Goal: Information Seeking & Learning: Find specific page/section

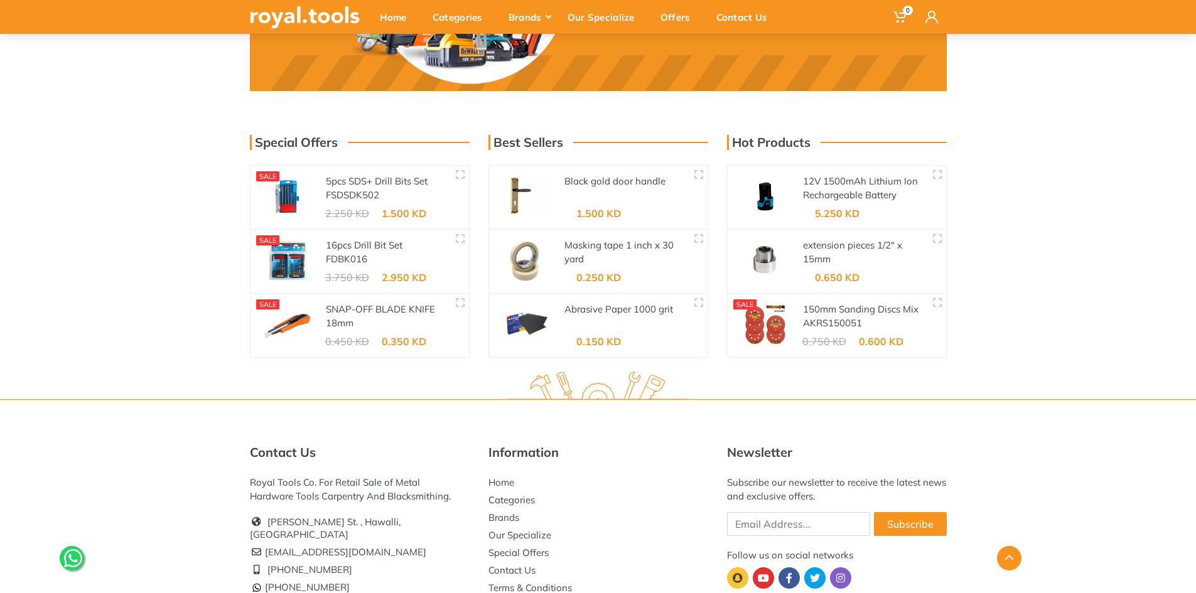
scroll to position [2009, 0]
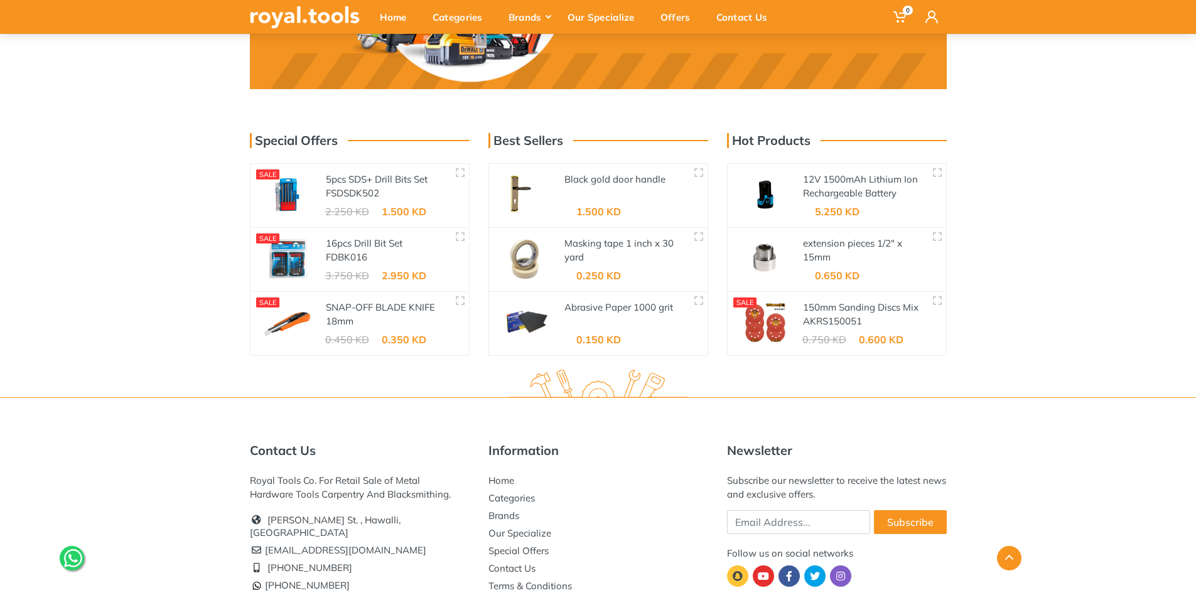
click at [563, 181] on div at bounding box center [526, 195] width 75 height 63
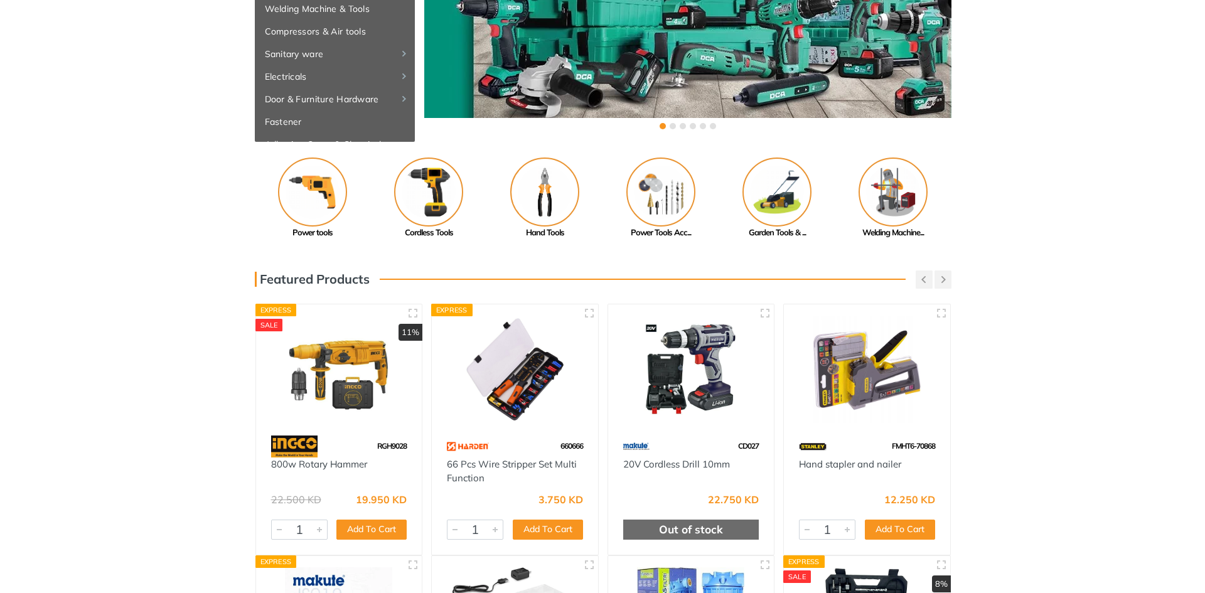
scroll to position [0, 0]
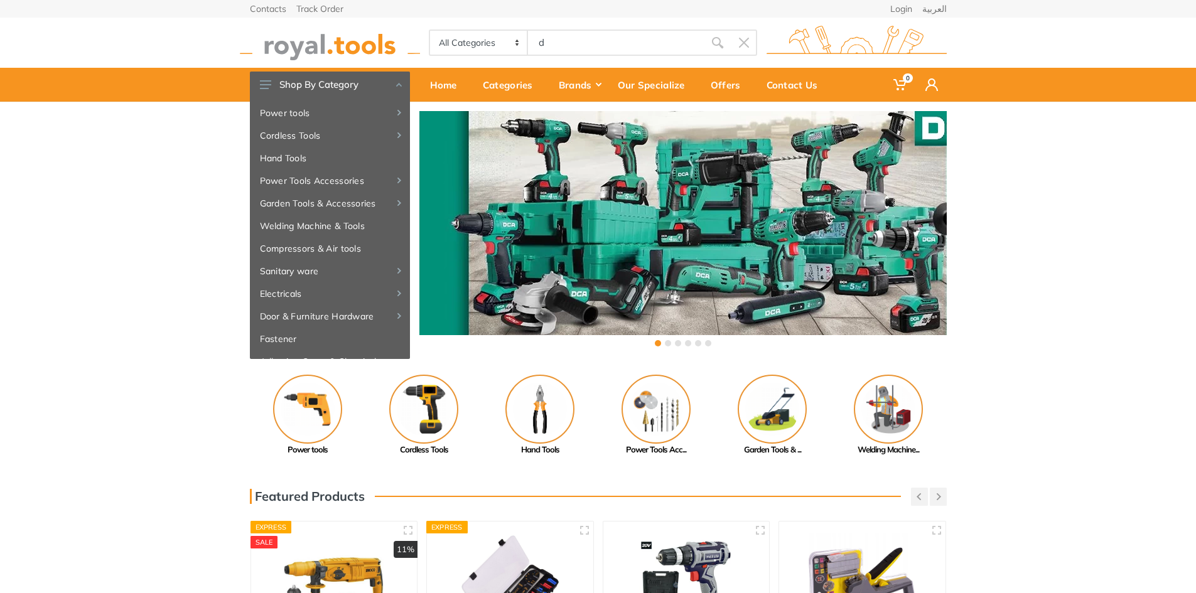
type input "d"
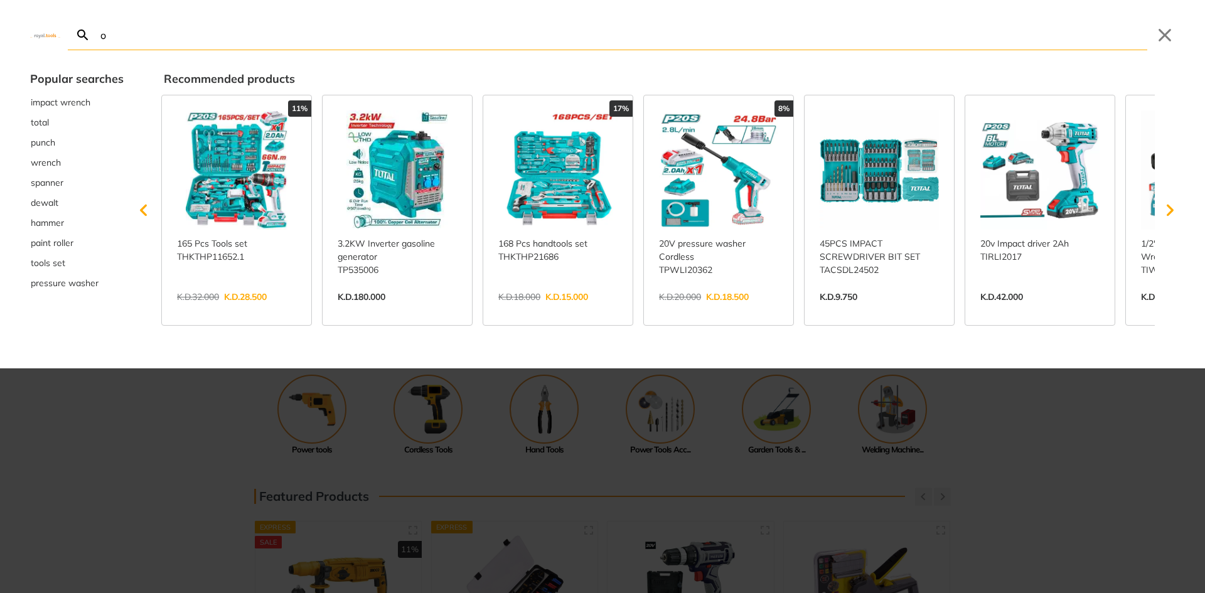
type input "oo"
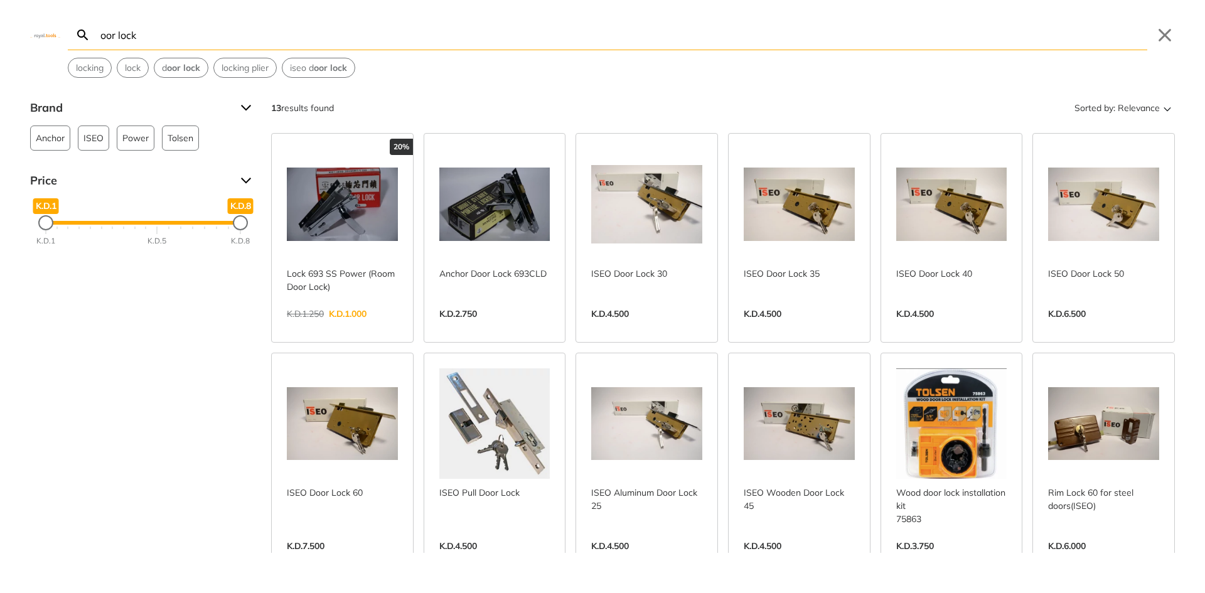
click at [99, 35] on input "oor lock" at bounding box center [623, 35] width 1050 height 30
type input "door lock"
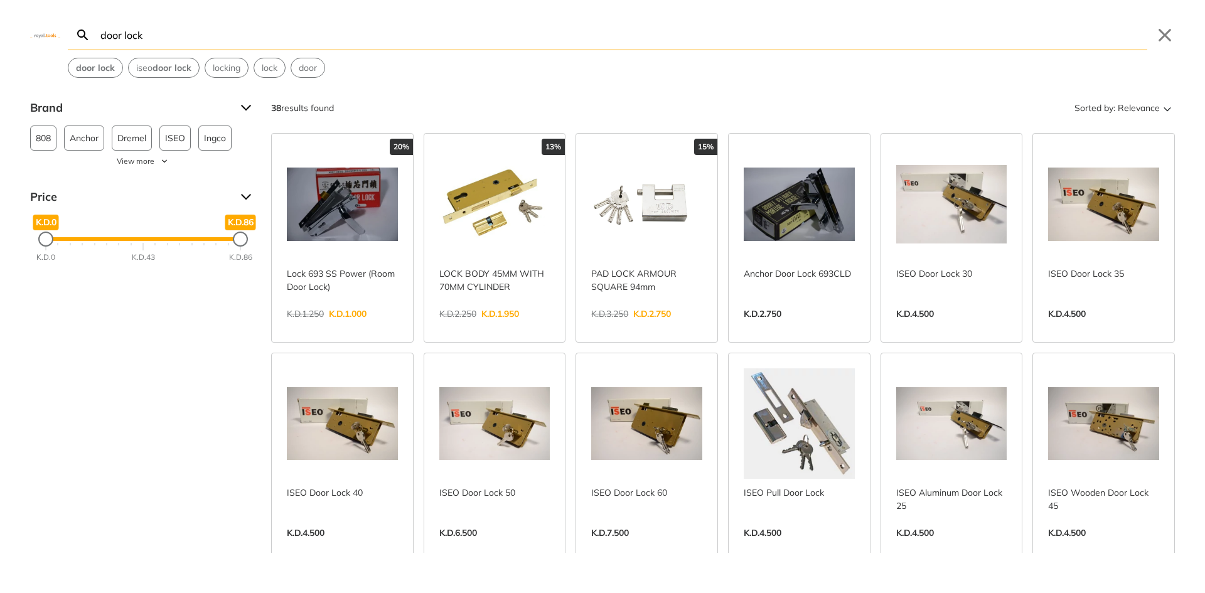
scroll to position [188, 0]
drag, startPoint x: 158, startPoint y: 37, endPoint x: 67, endPoint y: 38, distance: 91.7
click at [67, 38] on div "door lock Search door lock Submit Close door lock iseo door lock locking lock d…" at bounding box center [602, 39] width 1205 height 78
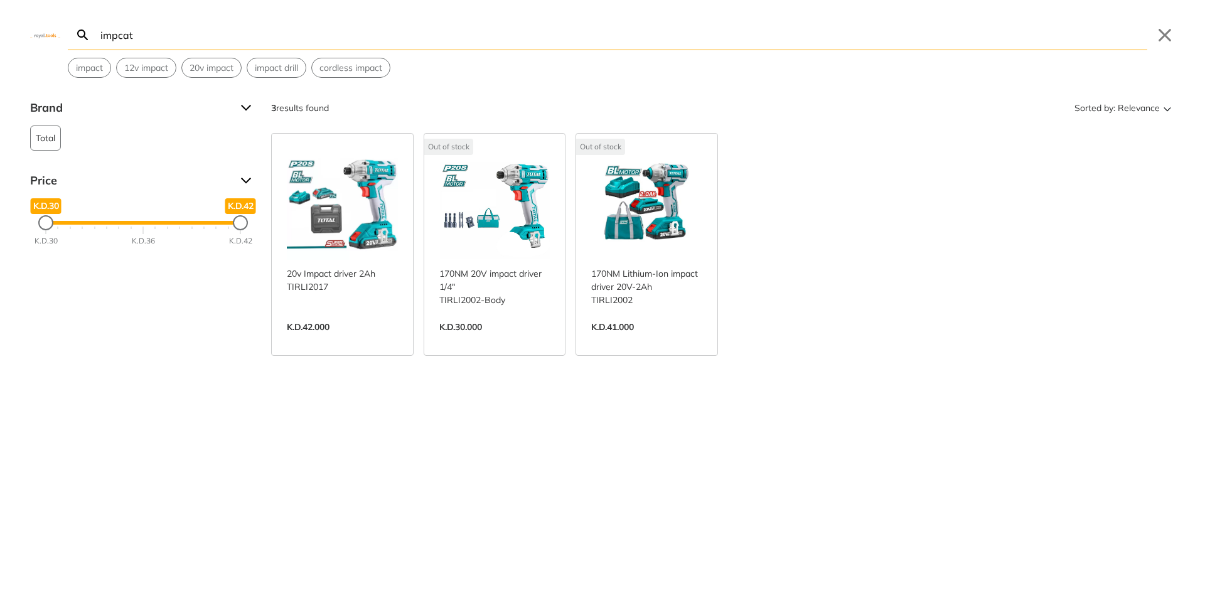
drag, startPoint x: 168, startPoint y: 36, endPoint x: 110, endPoint y: 38, distance: 58.4
click at [110, 38] on input "impcat" at bounding box center [623, 35] width 1050 height 30
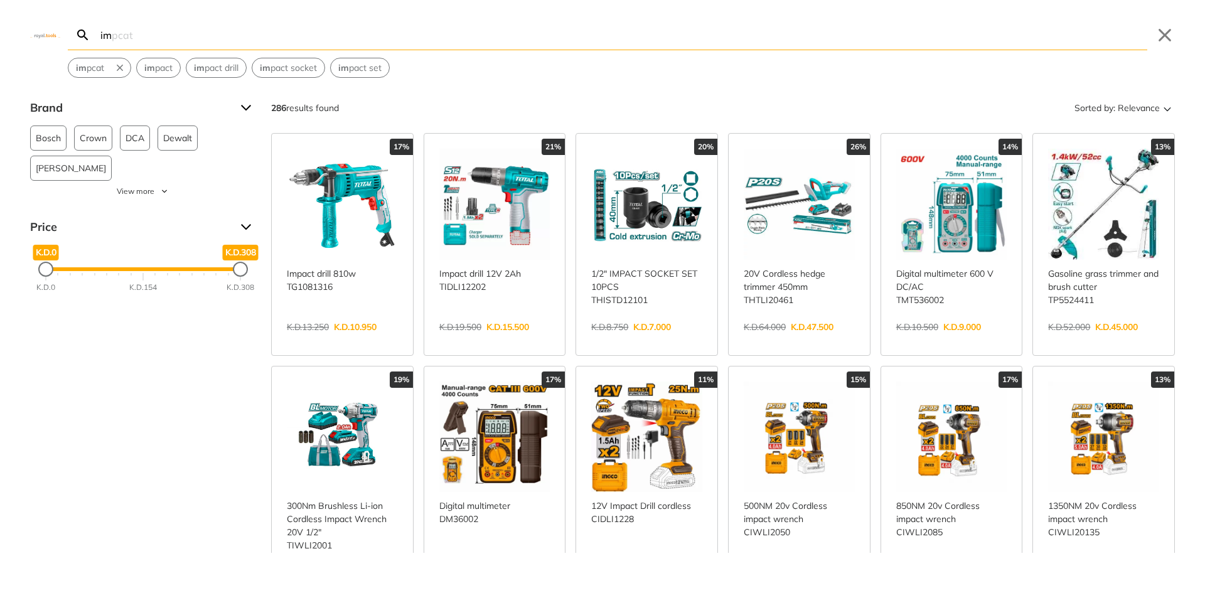
type input "i"
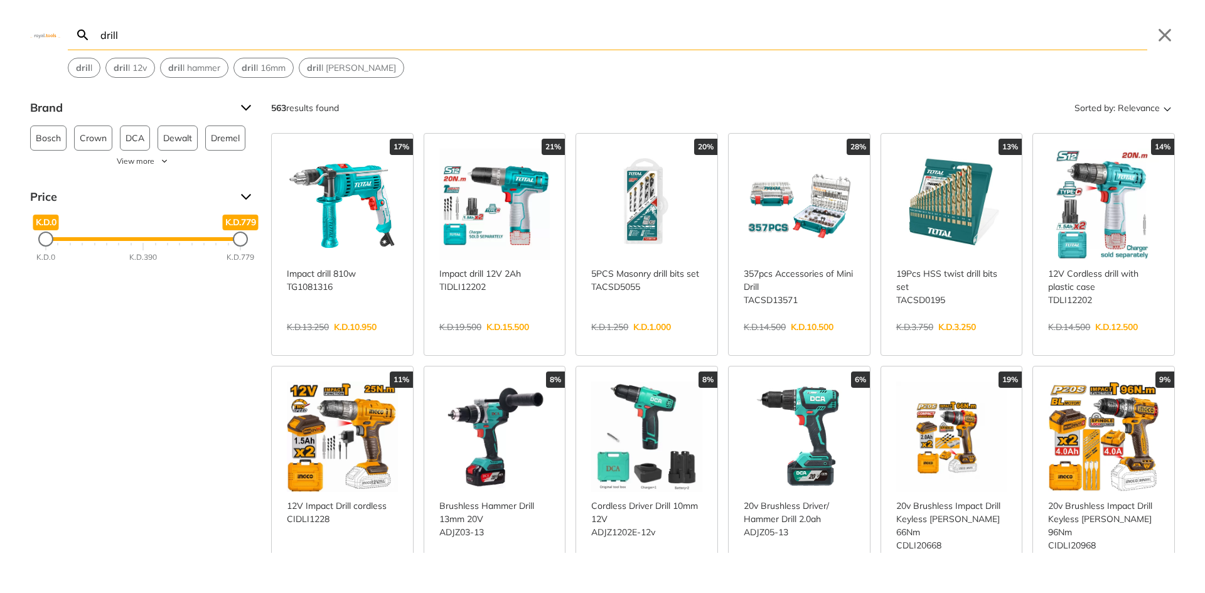
type input "drill"
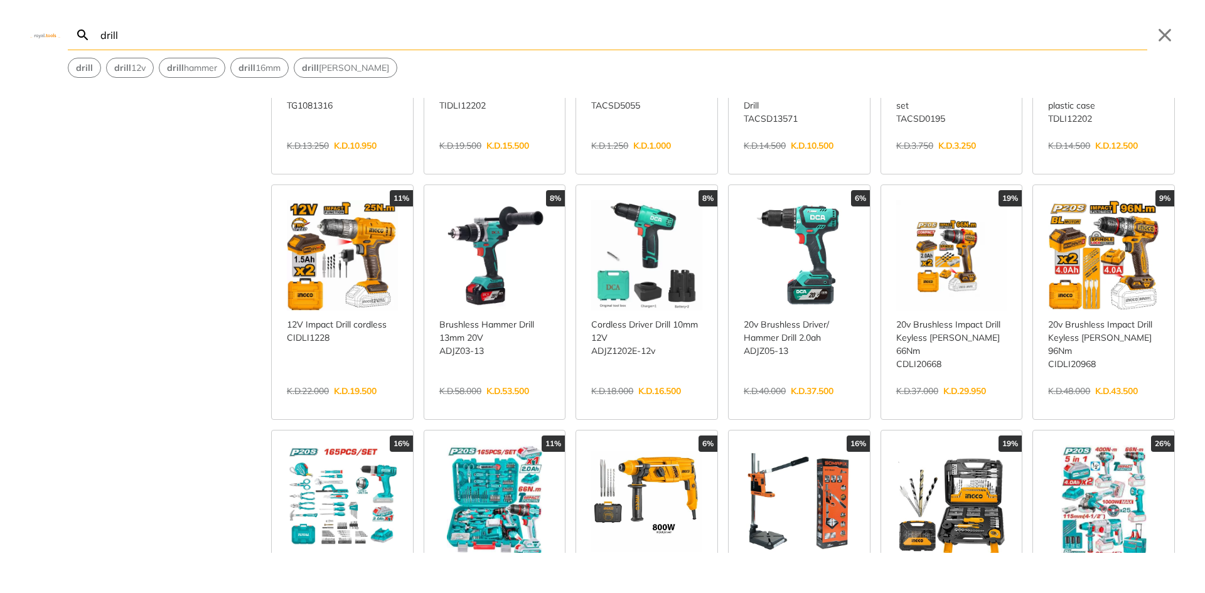
scroll to position [188, 0]
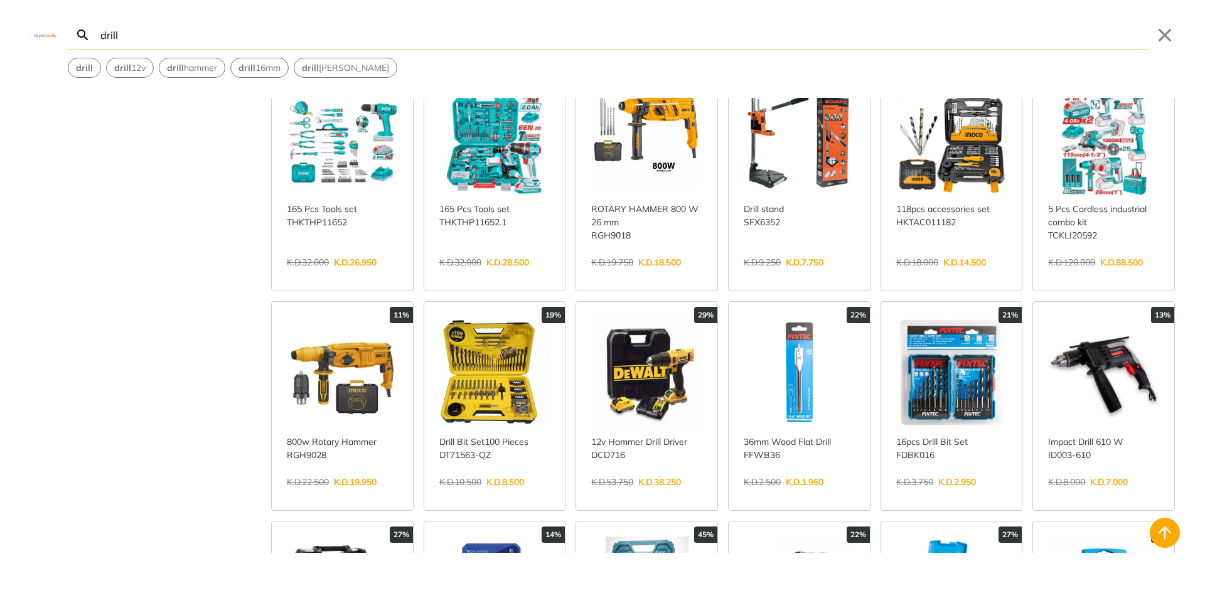
scroll to position [628, 0]
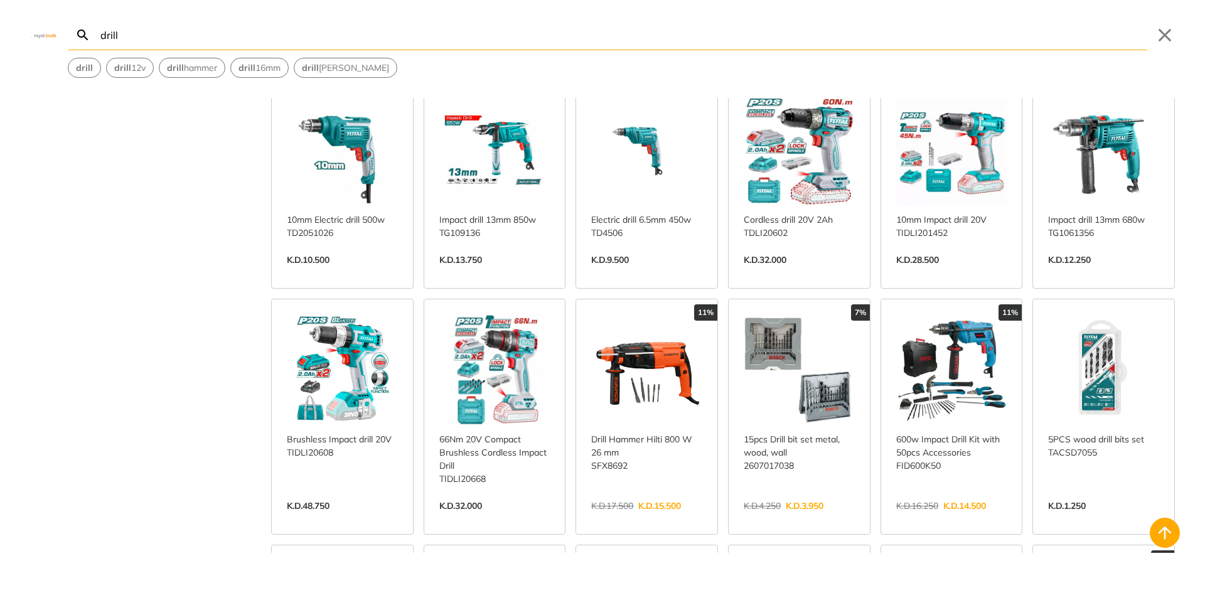
scroll to position [1758, 0]
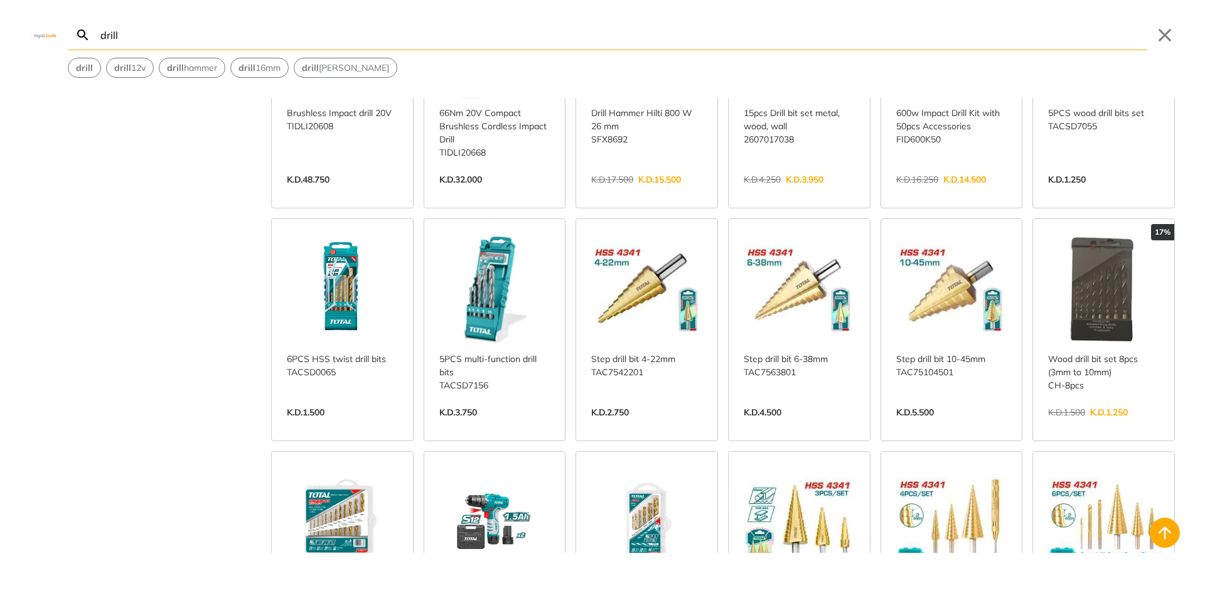
scroll to position [2260, 0]
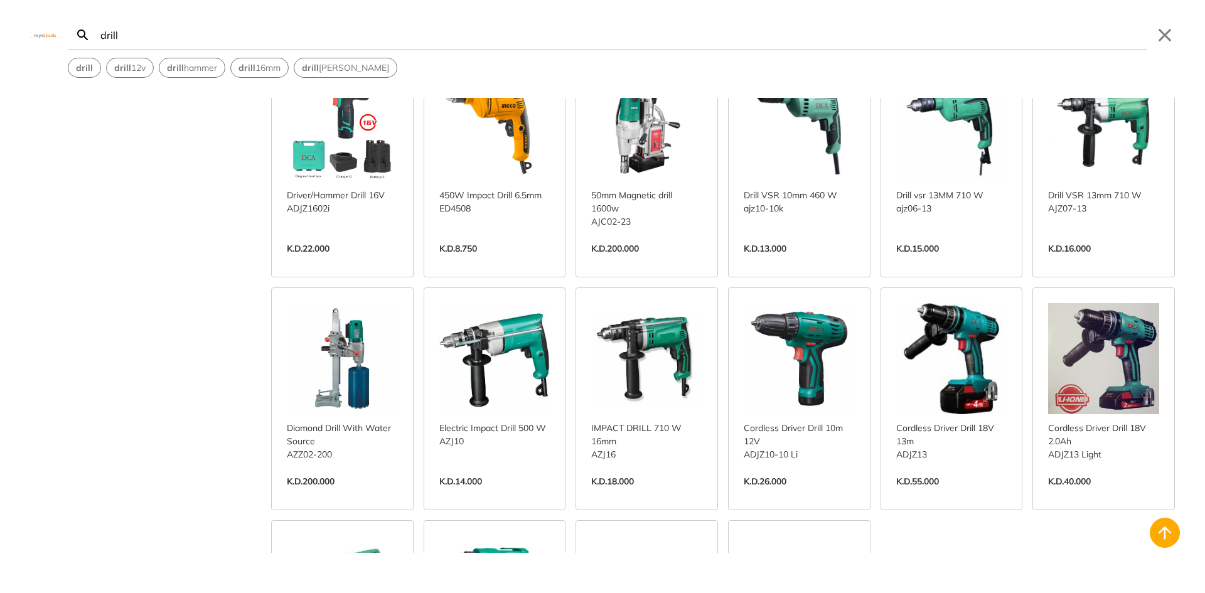
scroll to position [3390, 0]
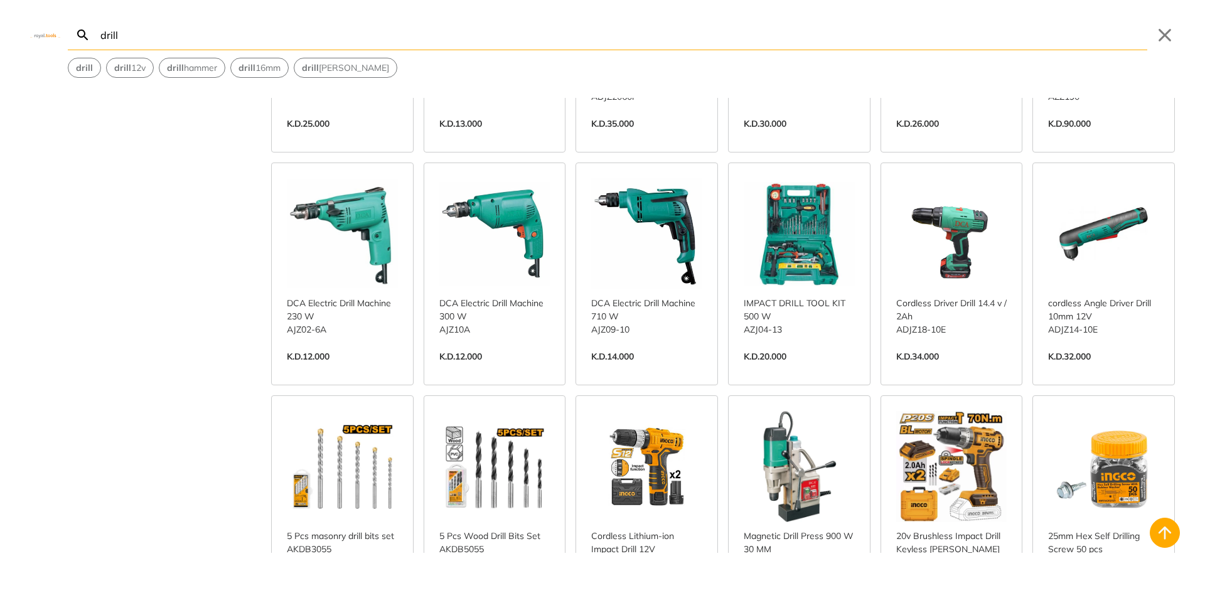
scroll to position [3955, 0]
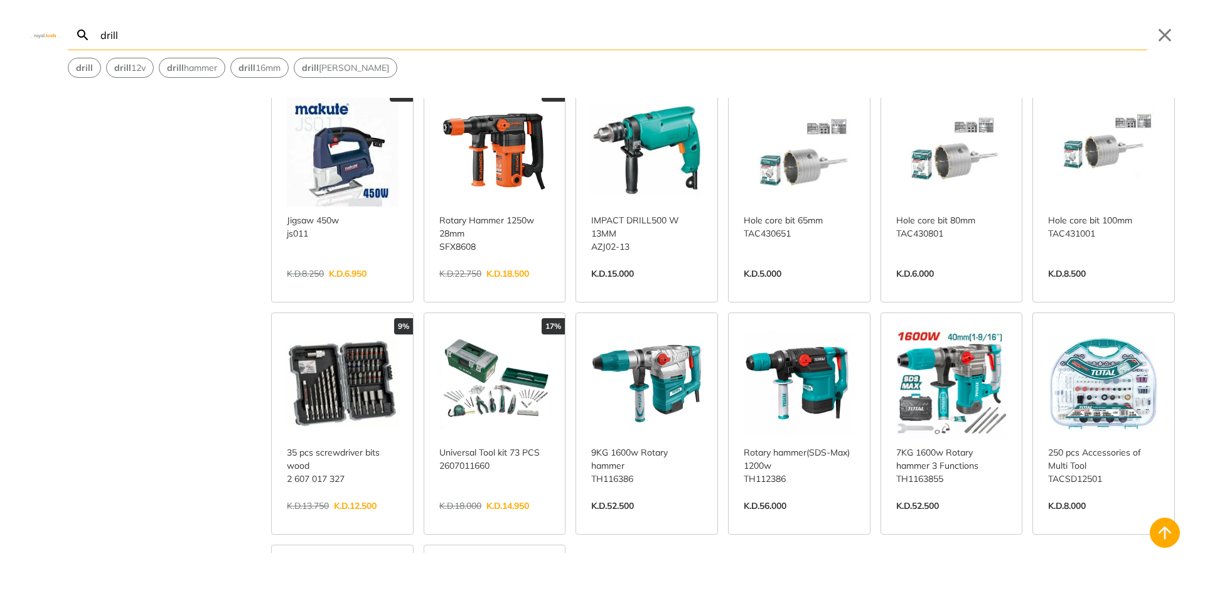
scroll to position [5022, 0]
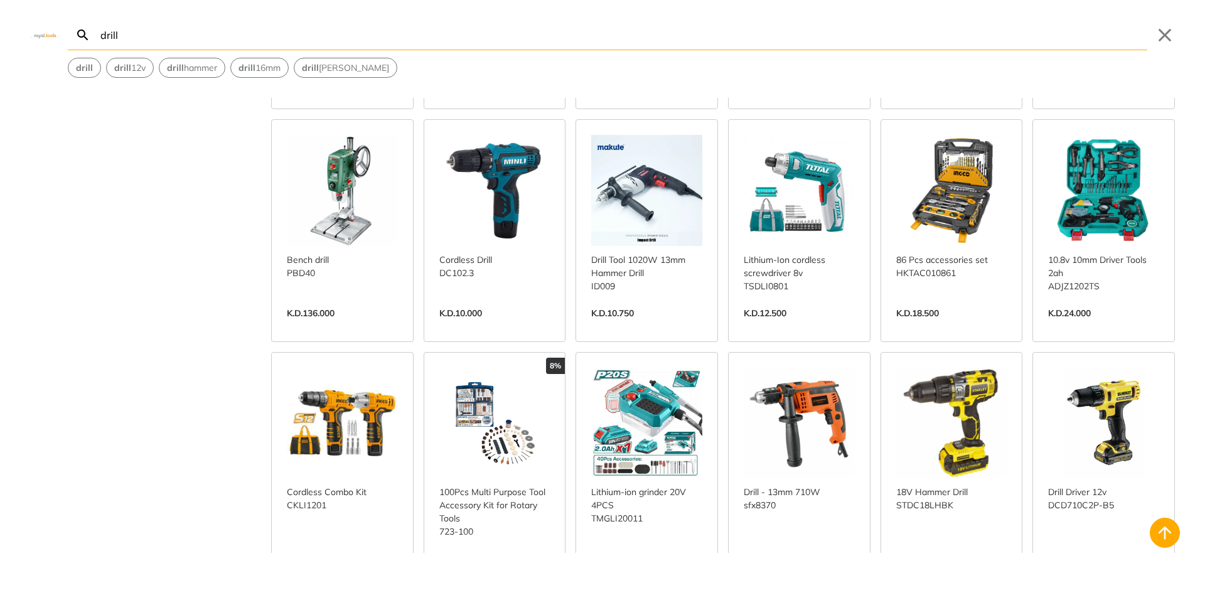
scroll to position [5650, 0]
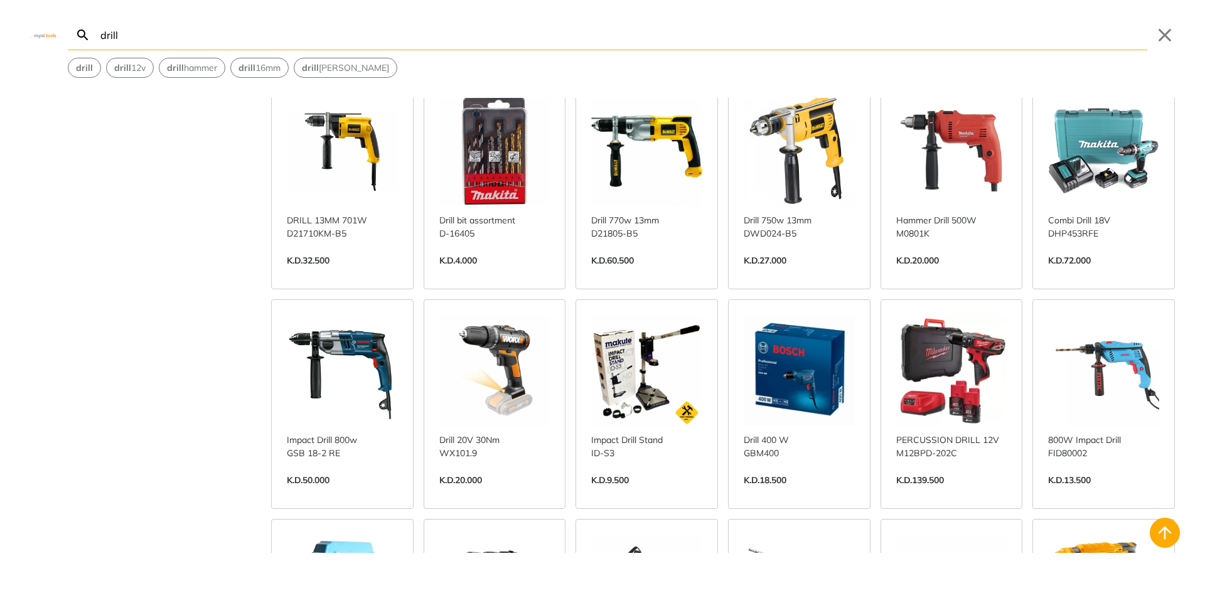
scroll to position [6215, 0]
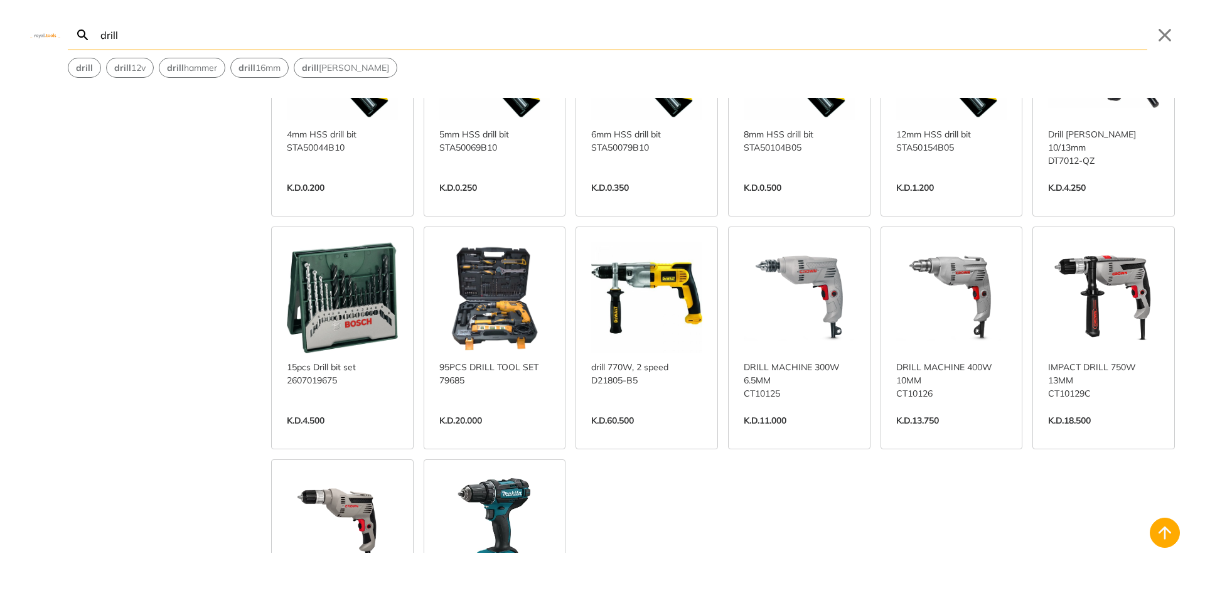
scroll to position [7408, 0]
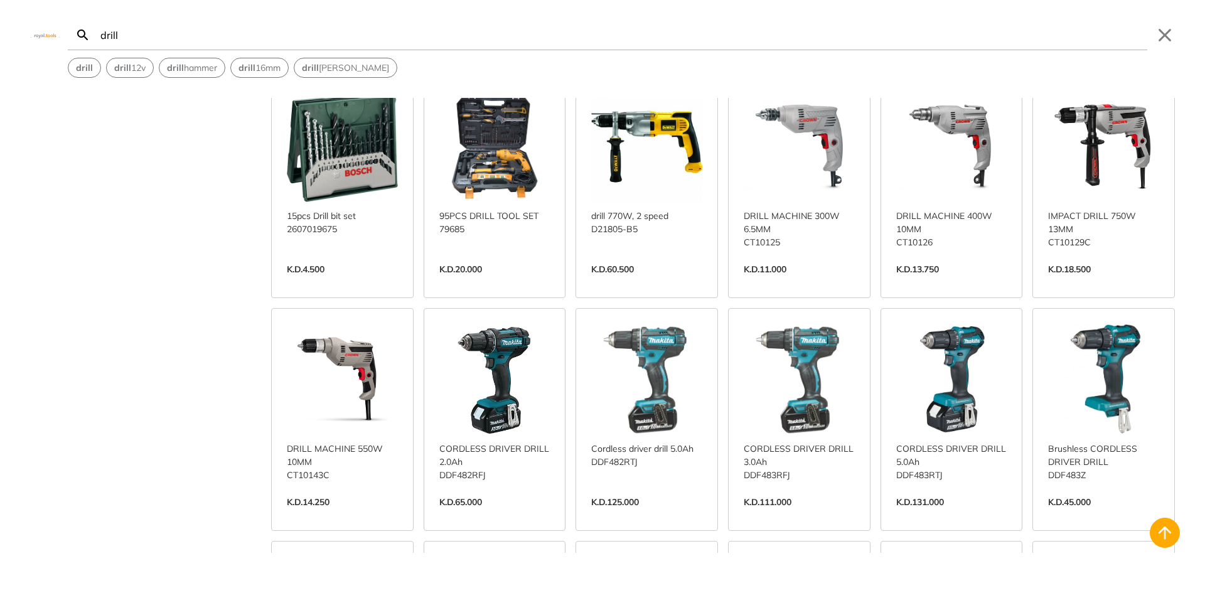
scroll to position [7534, 0]
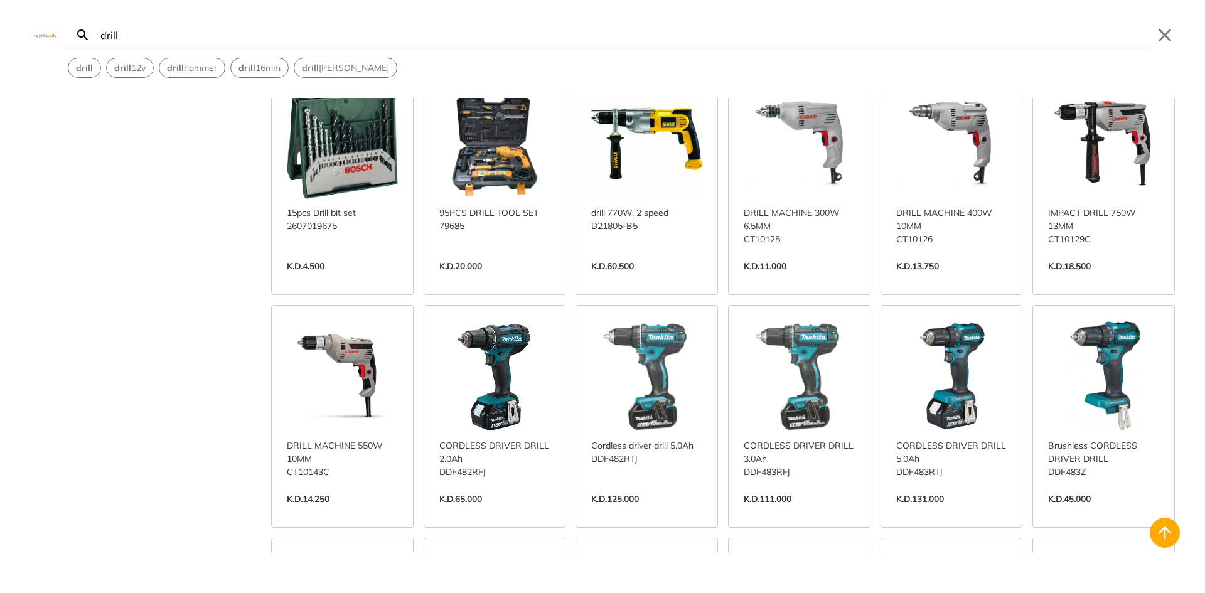
click at [481, 512] on link "View more →" at bounding box center [494, 512] width 111 height 0
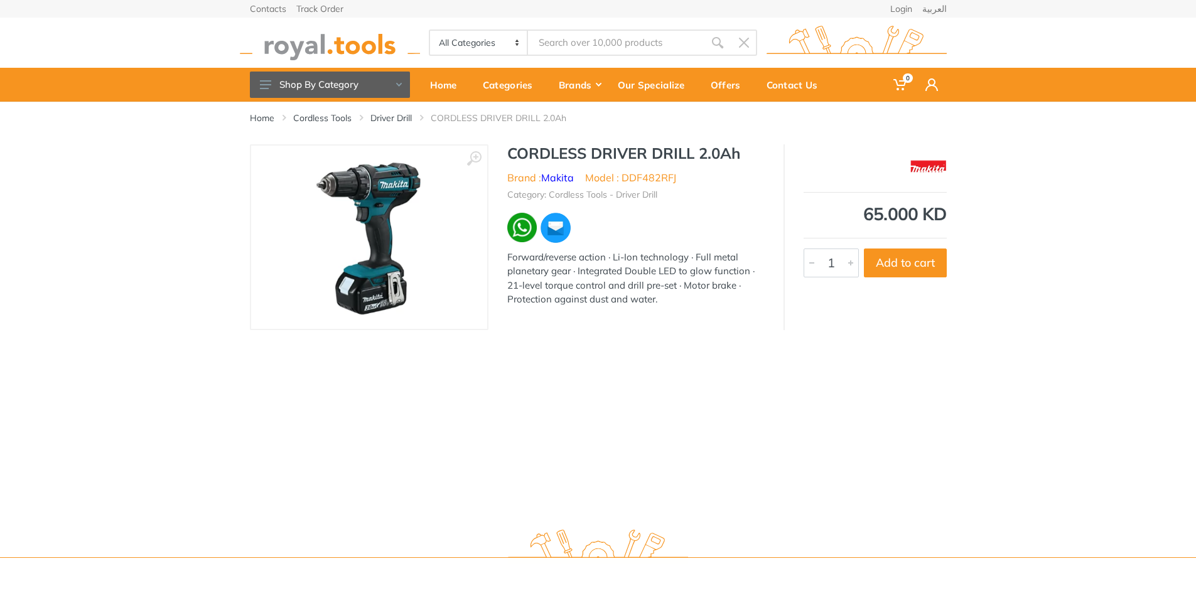
type input "drill"
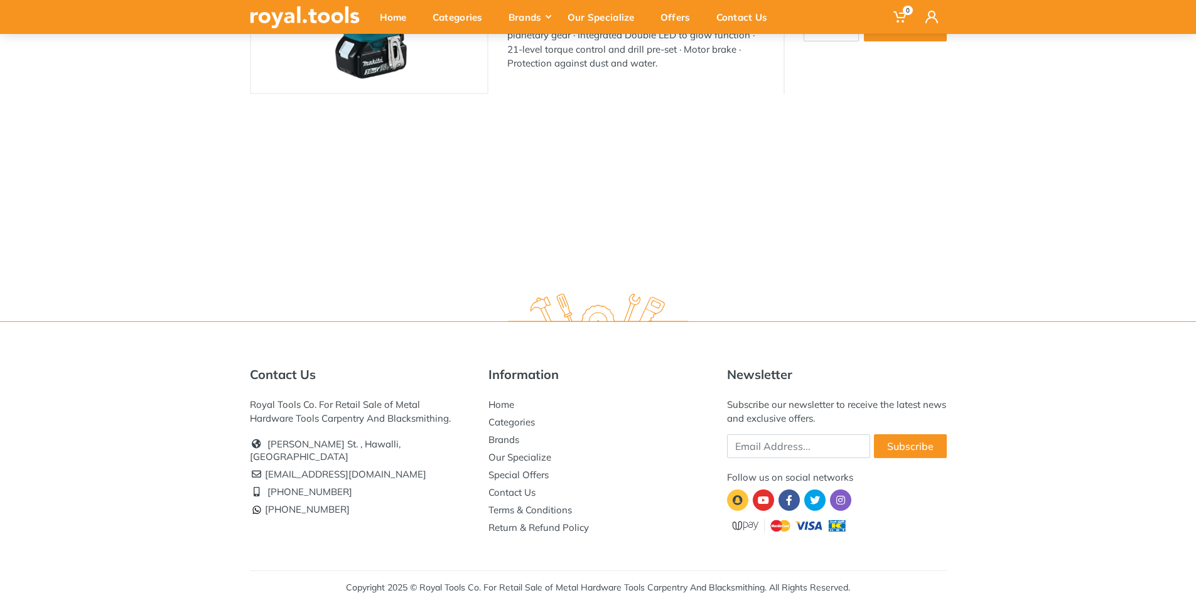
scroll to position [247, 0]
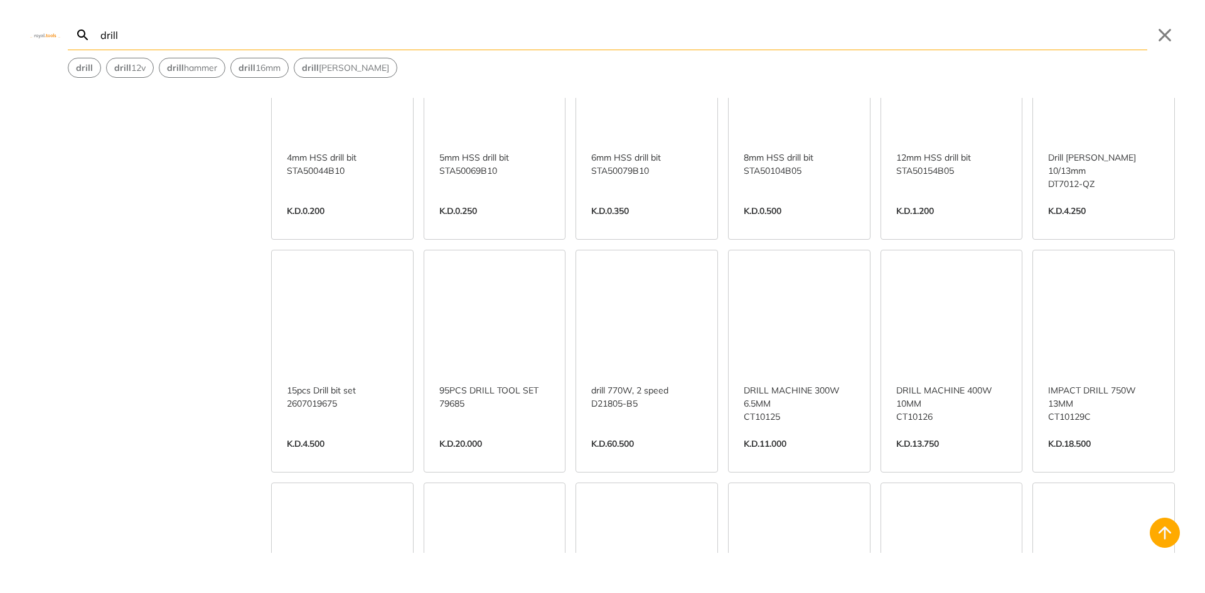
scroll to position [7431, 0]
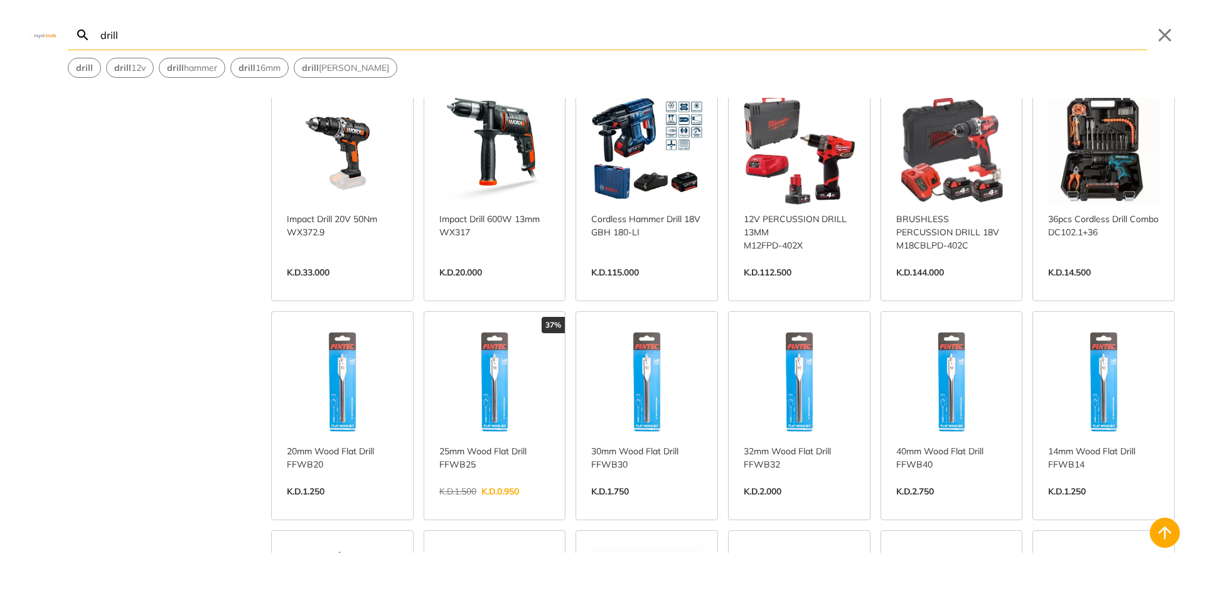
scroll to position [8248, 0]
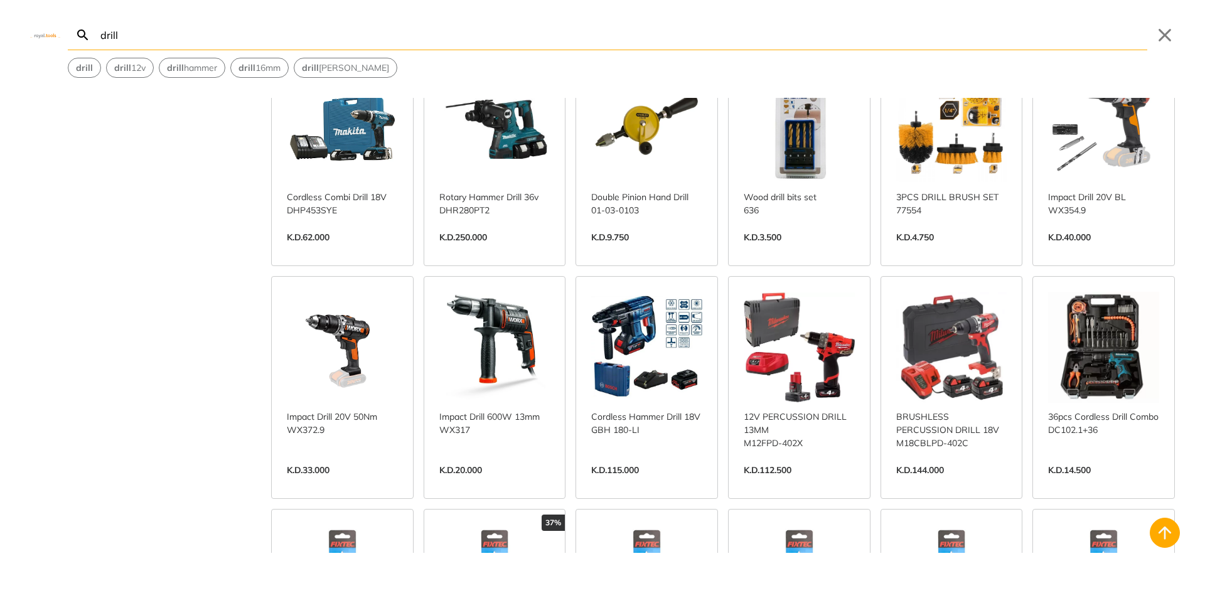
click at [161, 36] on input "drill" at bounding box center [623, 35] width 1050 height 30
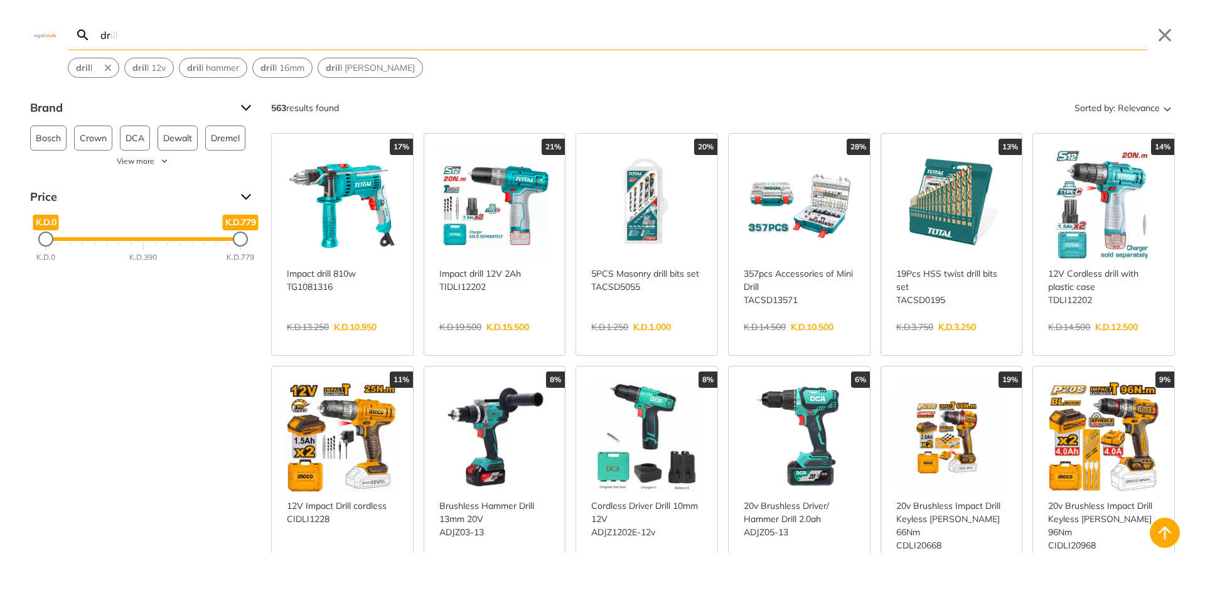
type input "d"
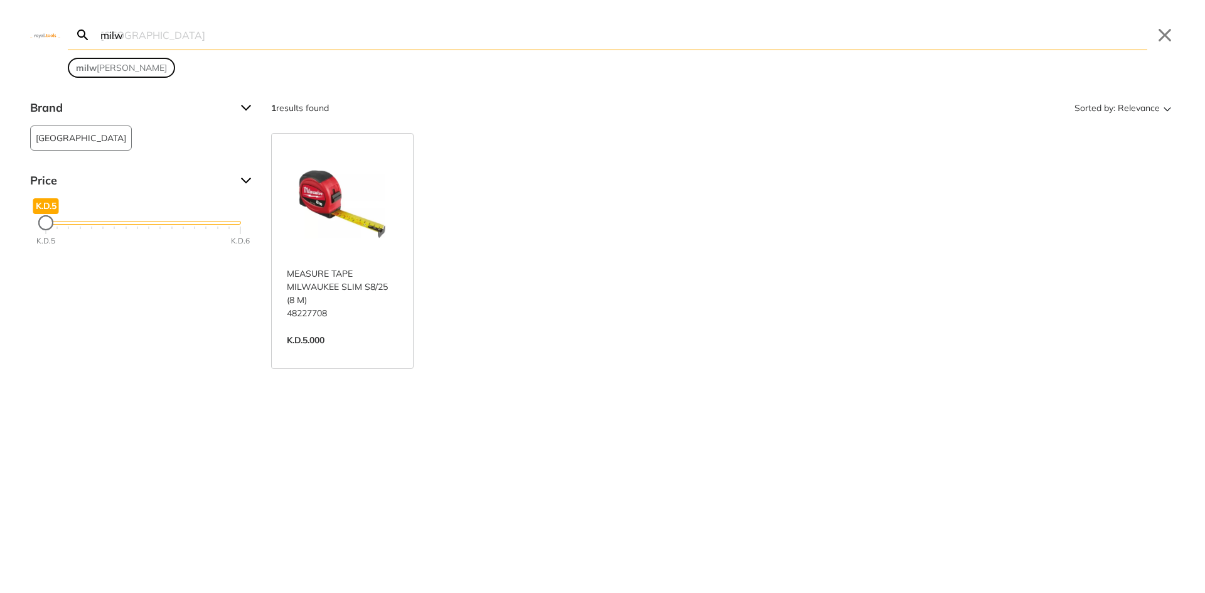
click at [105, 60] on button "milw [PERSON_NAME]" at bounding box center [121, 67] width 106 height 19
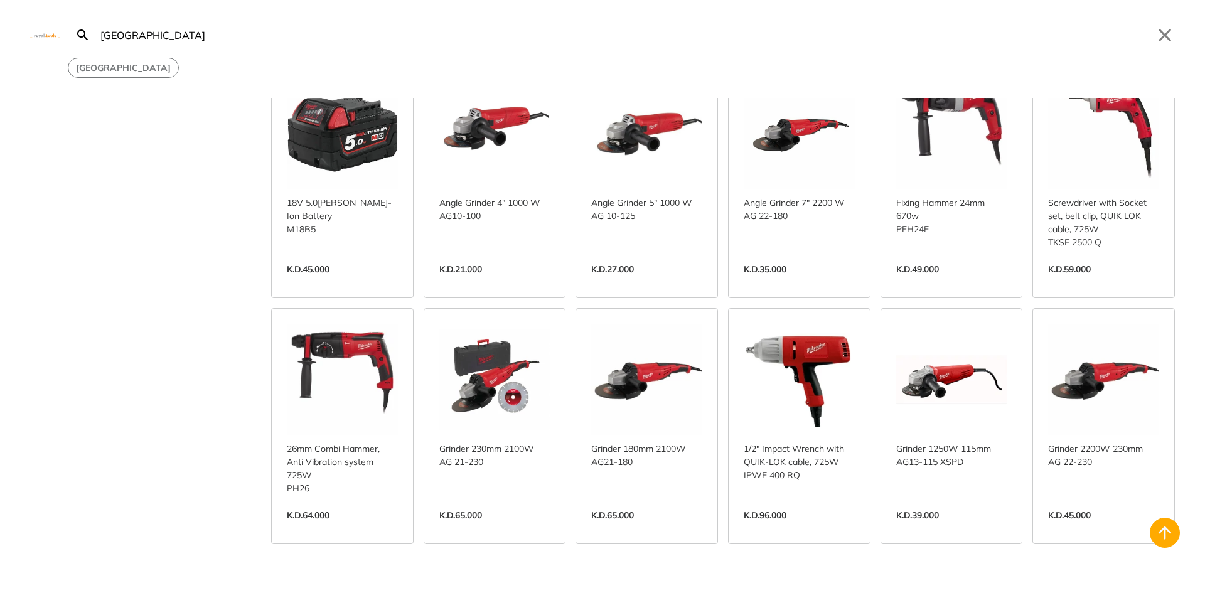
scroll to position [377, 0]
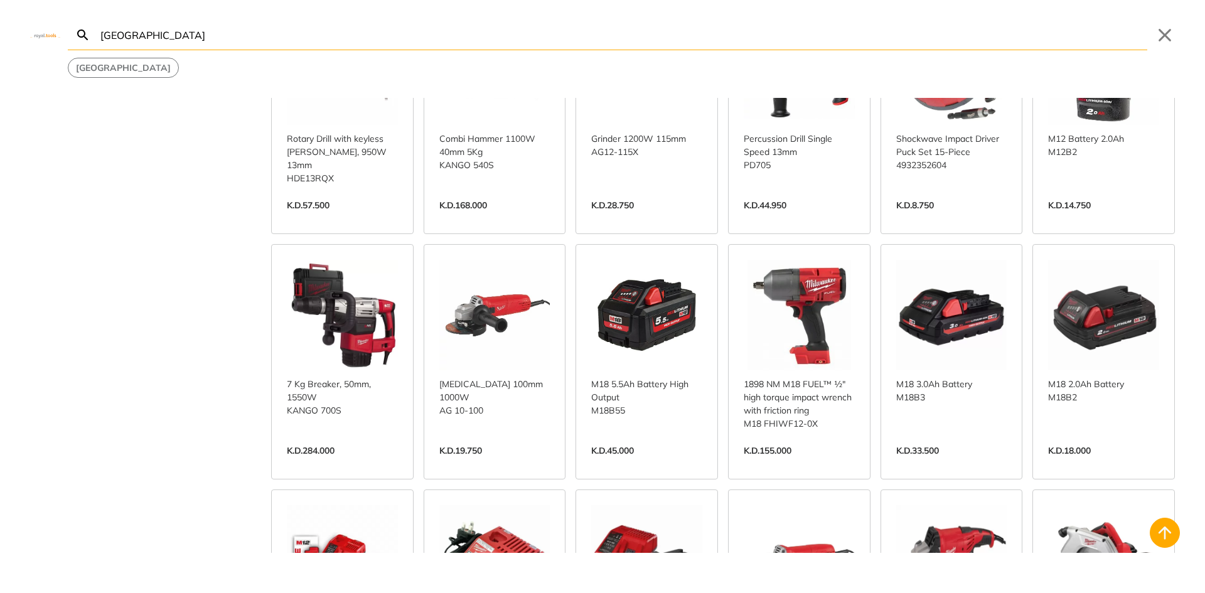
scroll to position [879, 0]
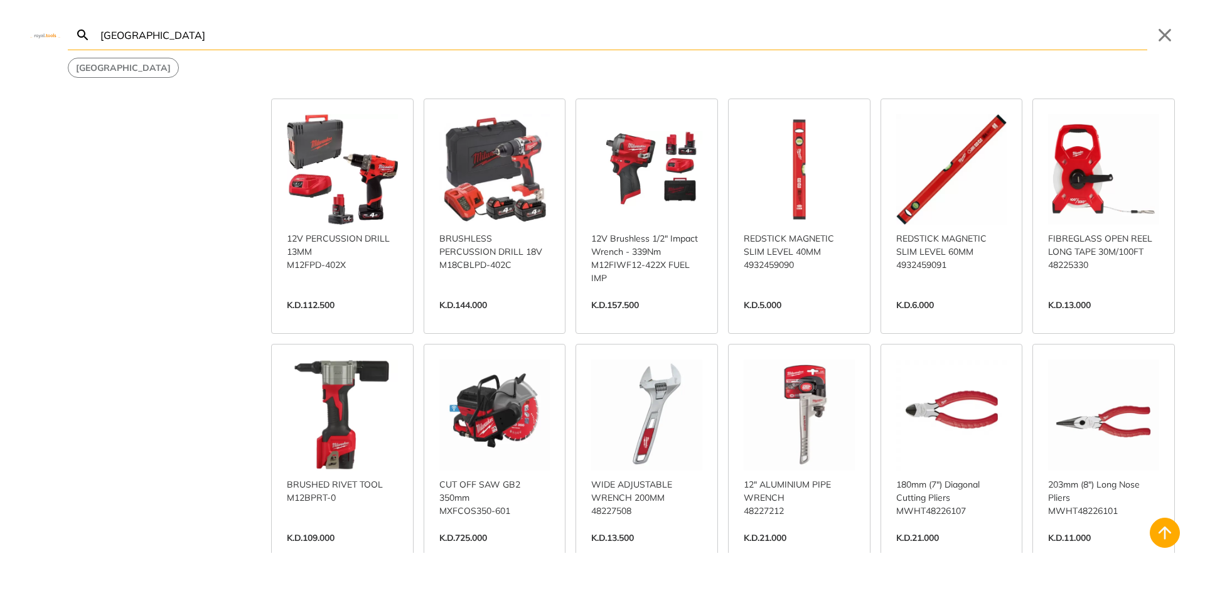
scroll to position [1758, 0]
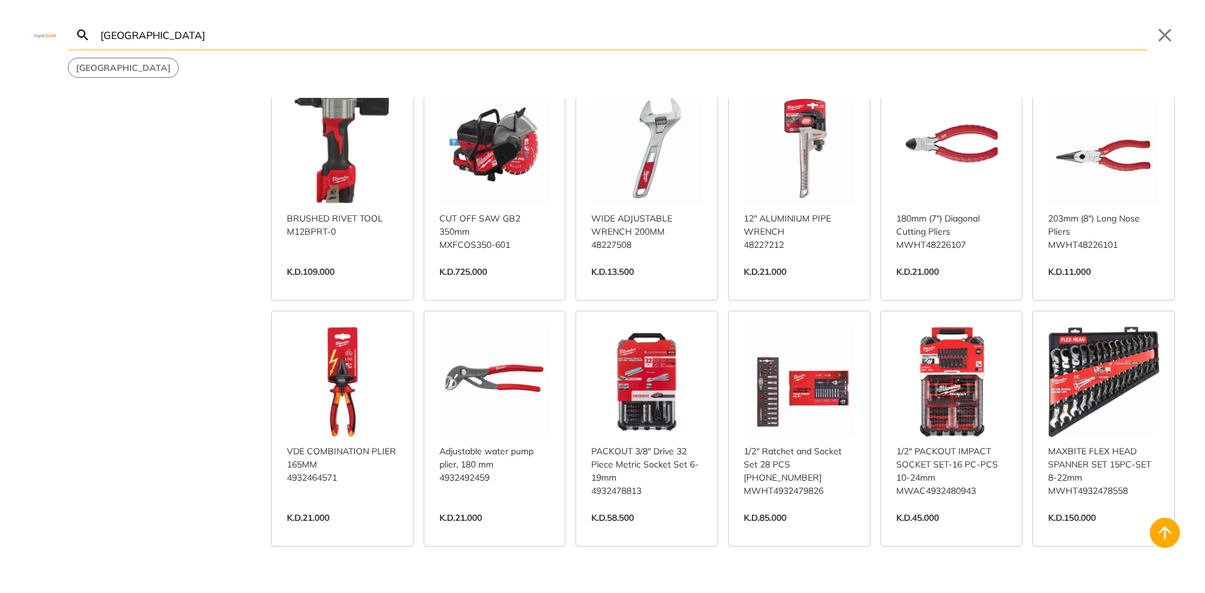
scroll to position [2197, 0]
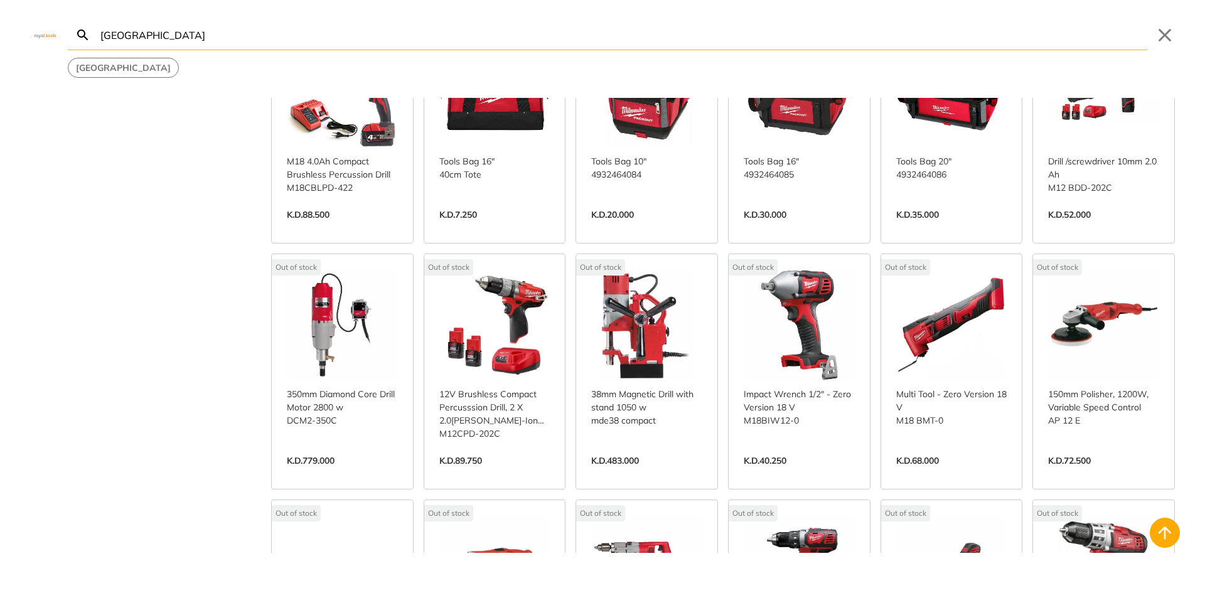
scroll to position [3327, 0]
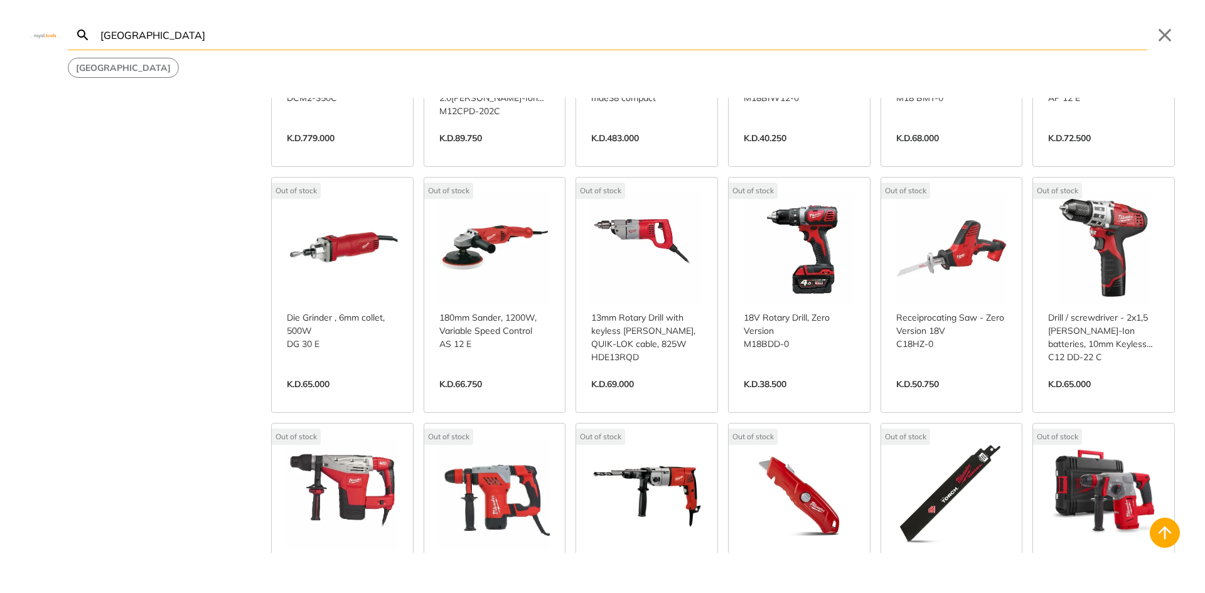
scroll to position [3830, 0]
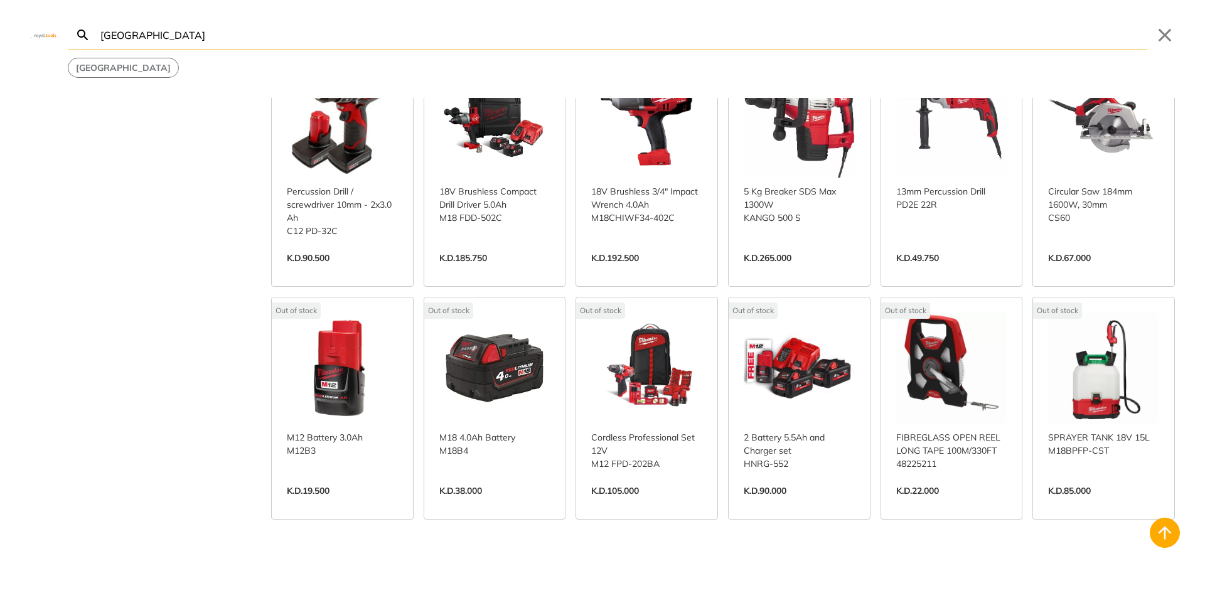
scroll to position [4760, 0]
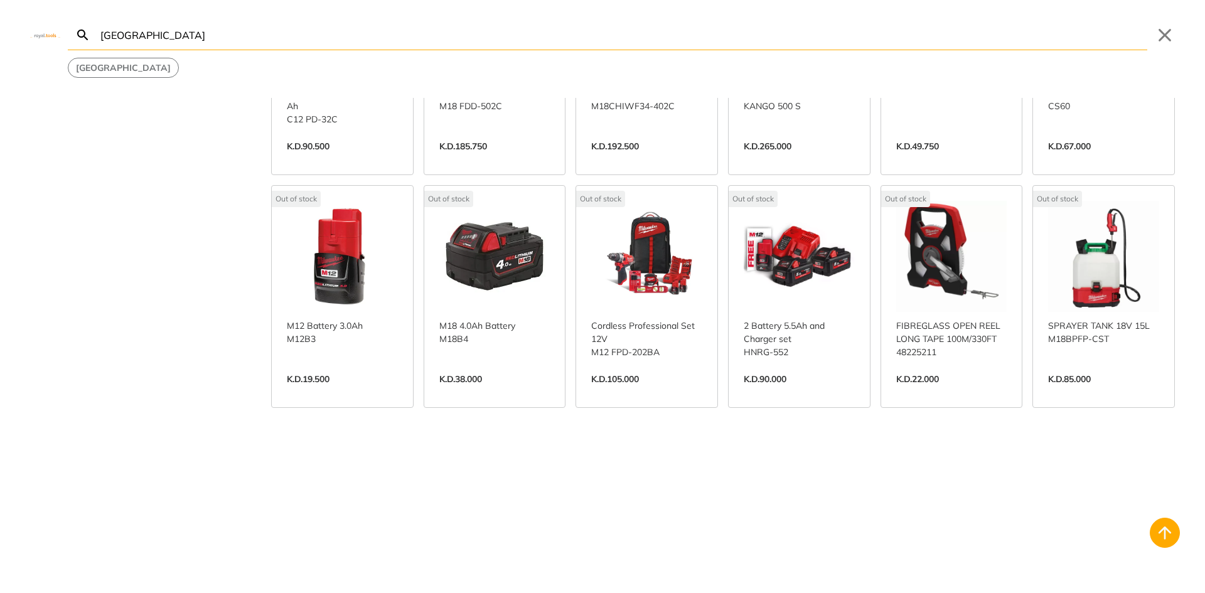
drag, startPoint x: 250, startPoint y: 41, endPoint x: 9, endPoint y: 33, distance: 241.2
click at [10, 33] on div "milwaukee Search [GEOGRAPHIC_DATA] Submit Close [GEOGRAPHIC_DATA]" at bounding box center [602, 39] width 1205 height 78
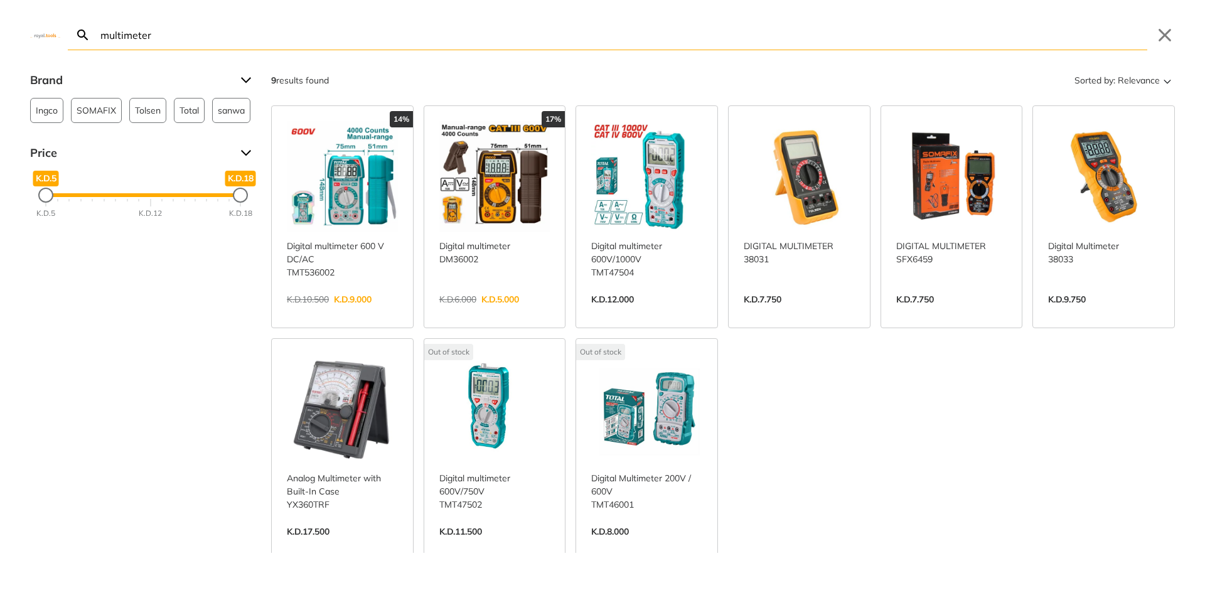
type input "multimeter"
